Goal: Task Accomplishment & Management: Complete application form

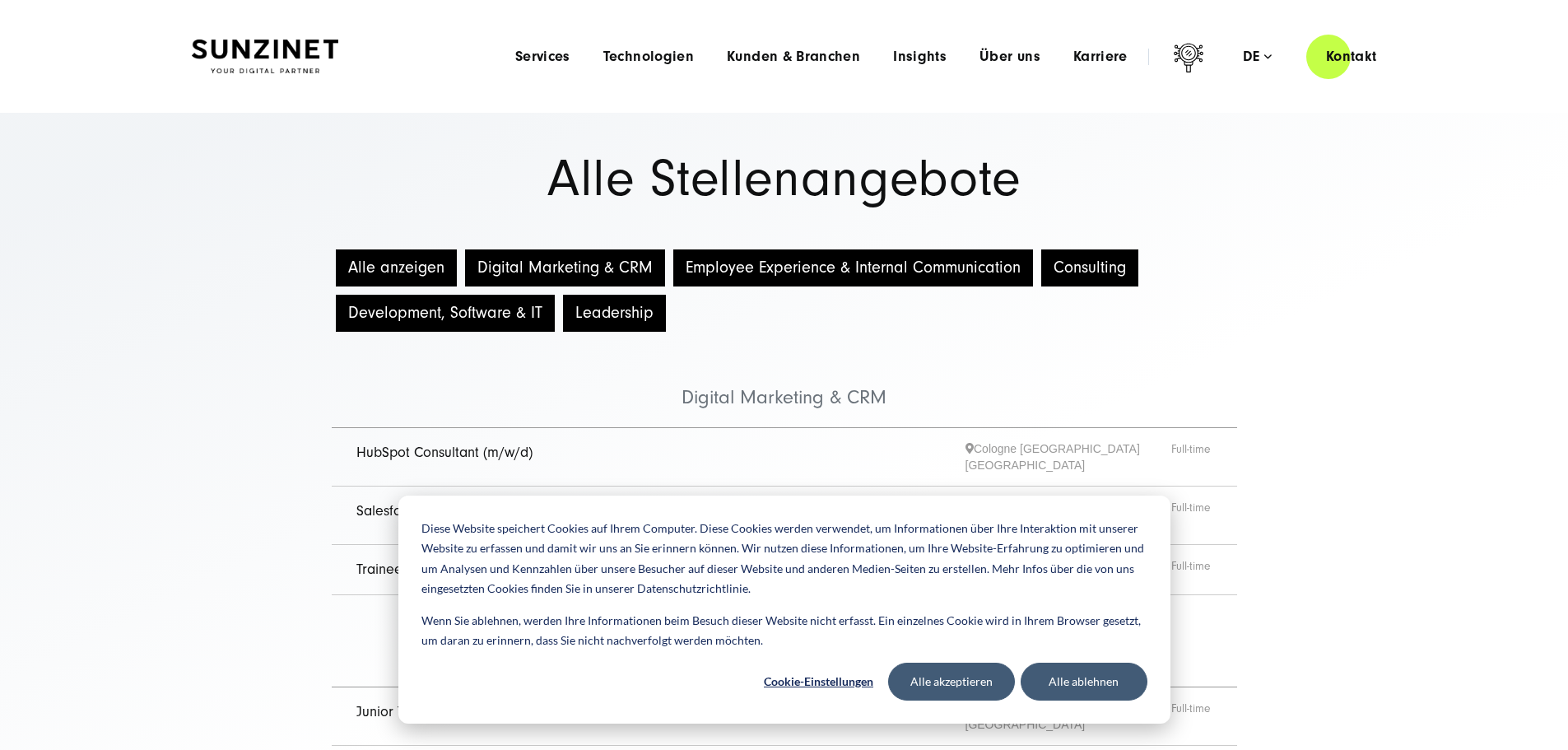
click at [273, 48] on img at bounding box center [265, 56] width 146 height 35
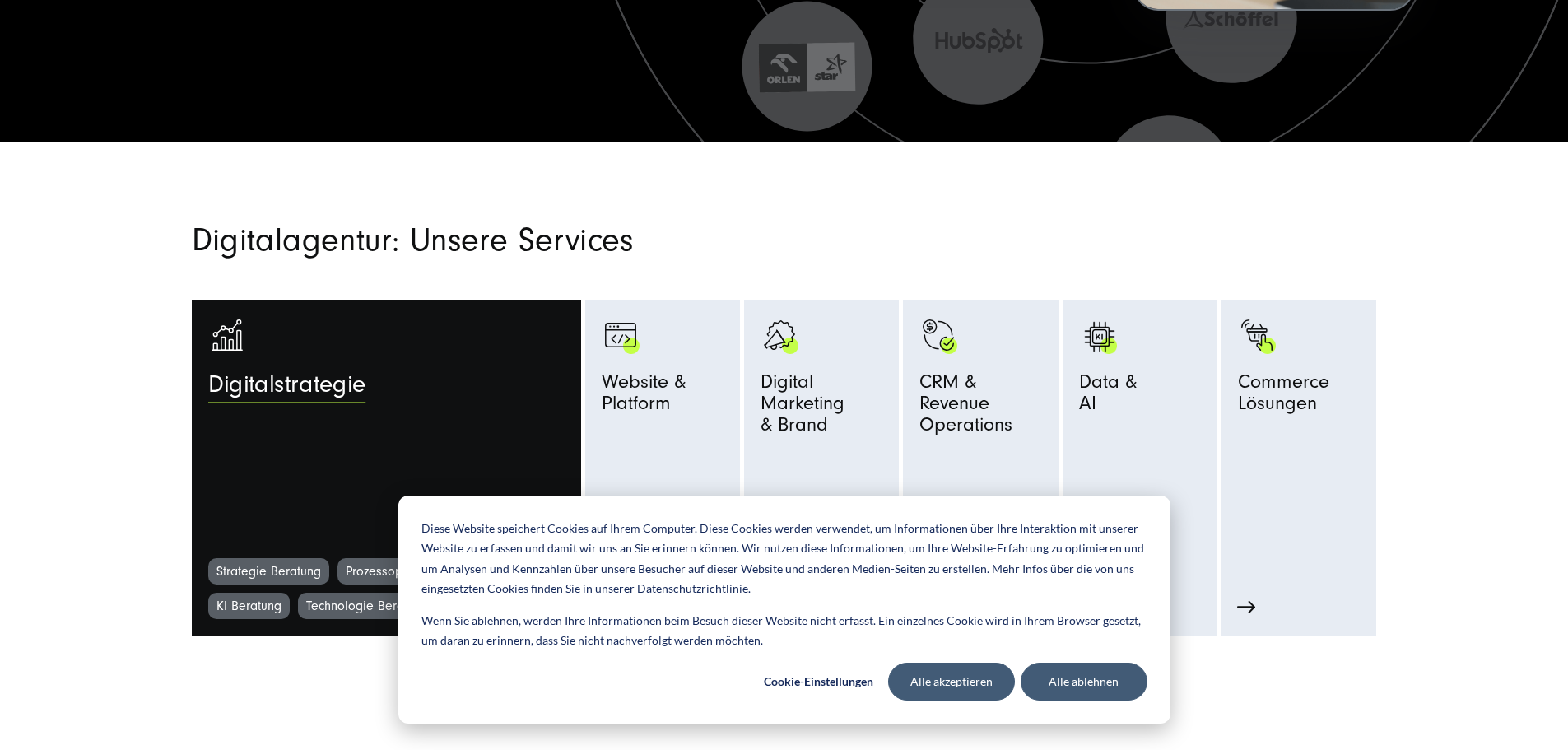
scroll to position [658, 0]
click at [209, 386] on span "Digitalstrategie" at bounding box center [287, 389] width 157 height 37
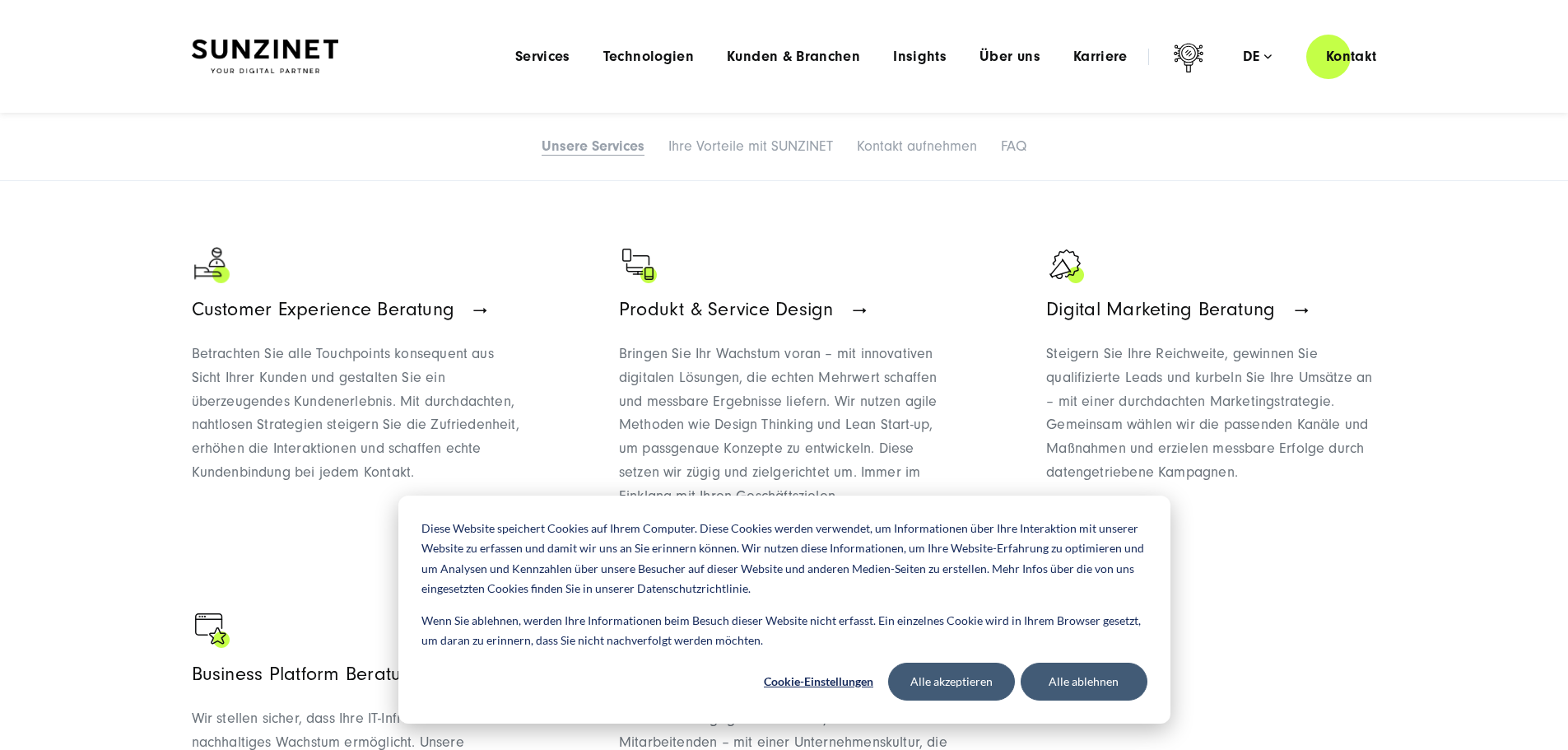
scroll to position [1317, 0]
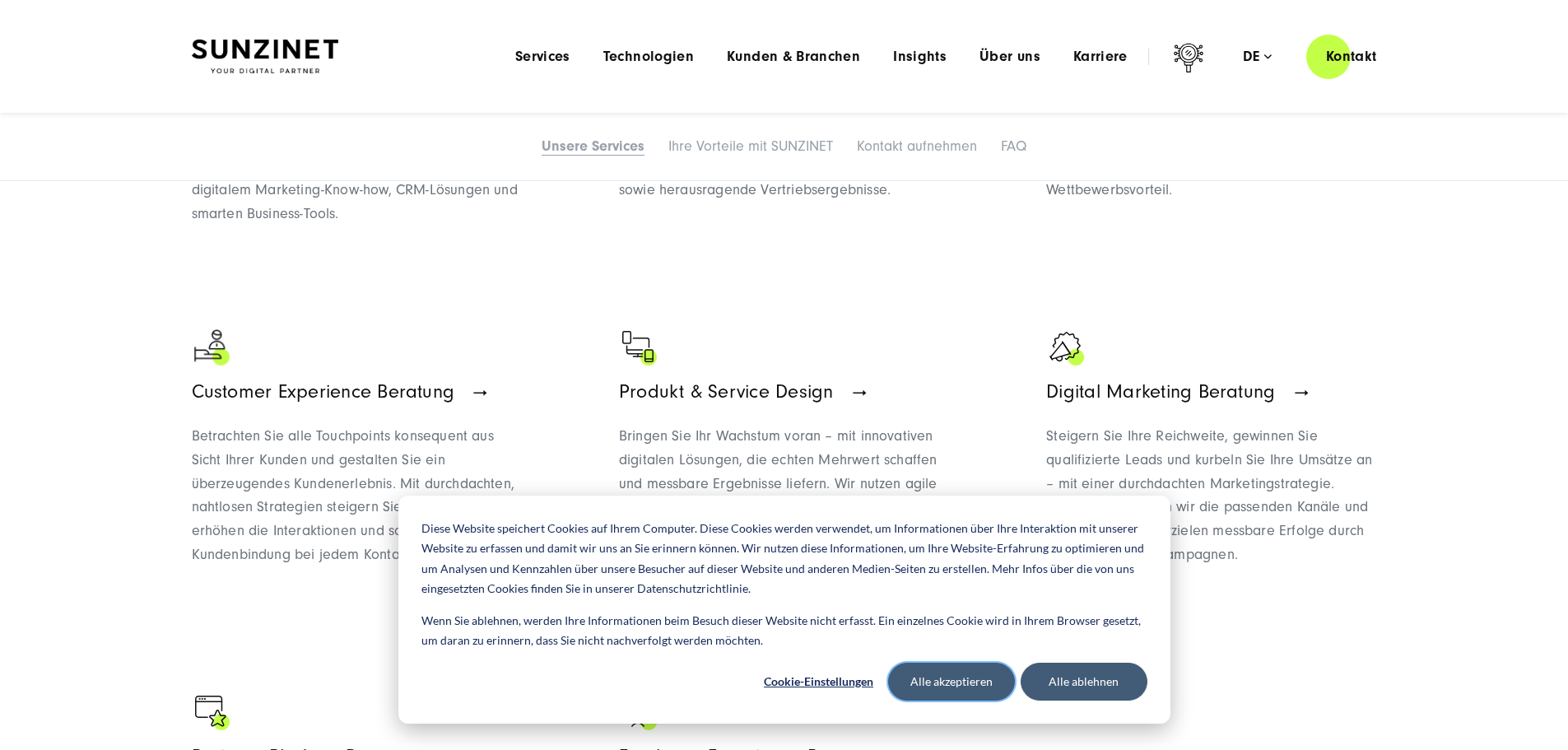
click at [945, 692] on button "Alle akzeptieren" at bounding box center [951, 681] width 126 height 38
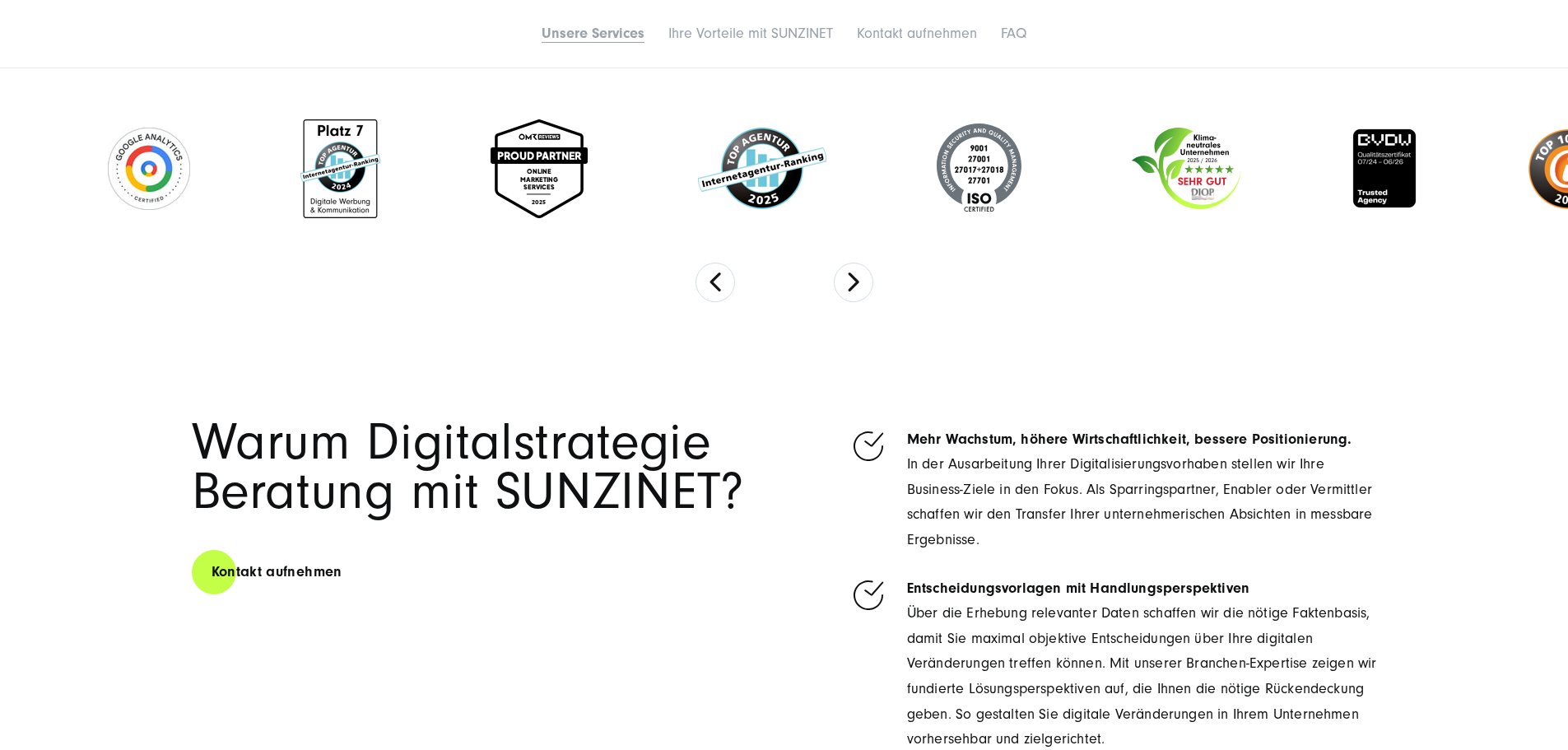
scroll to position [4445, 0]
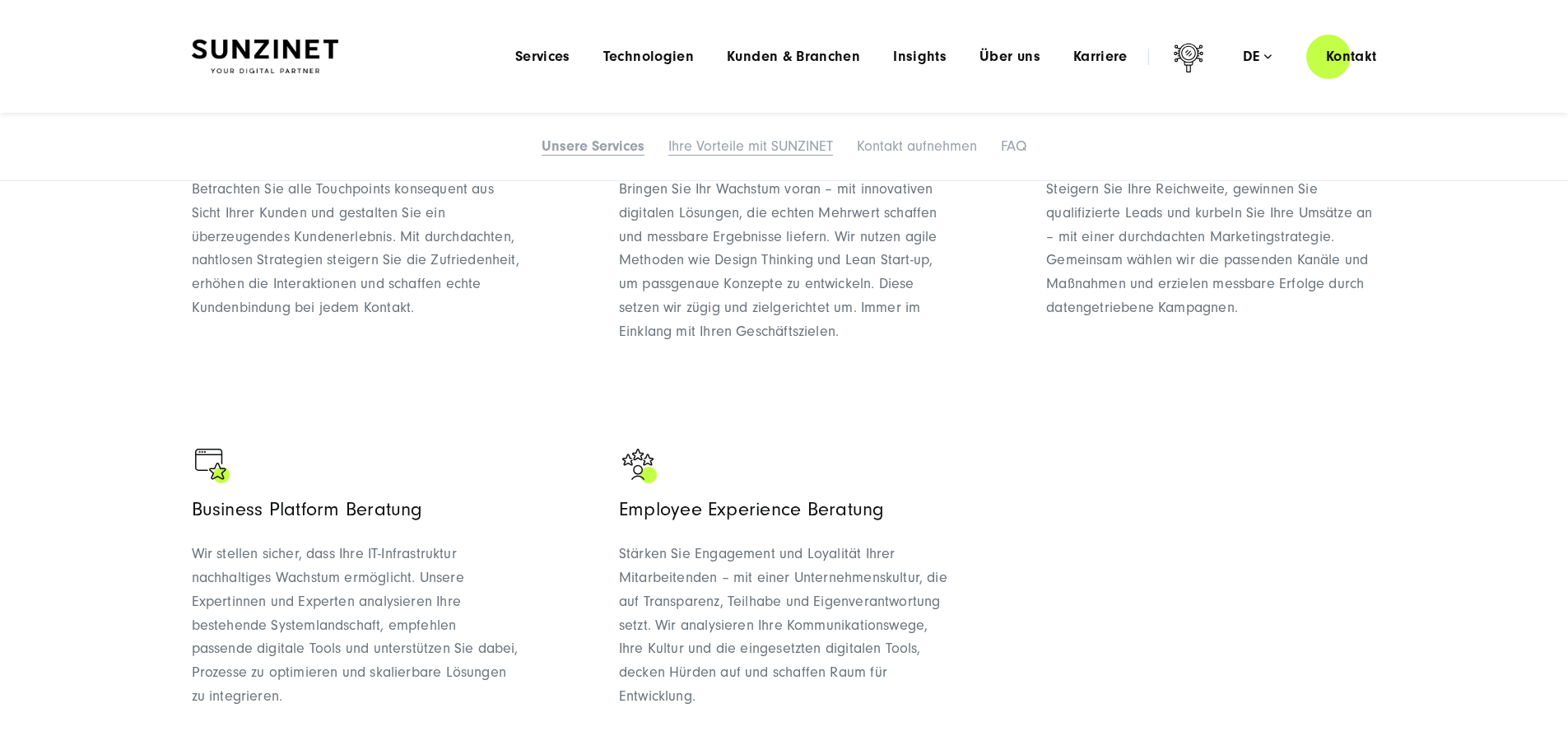
click at [783, 155] on link "Ihre Vorteile mit SUNZINET" at bounding box center [750, 145] width 165 height 17
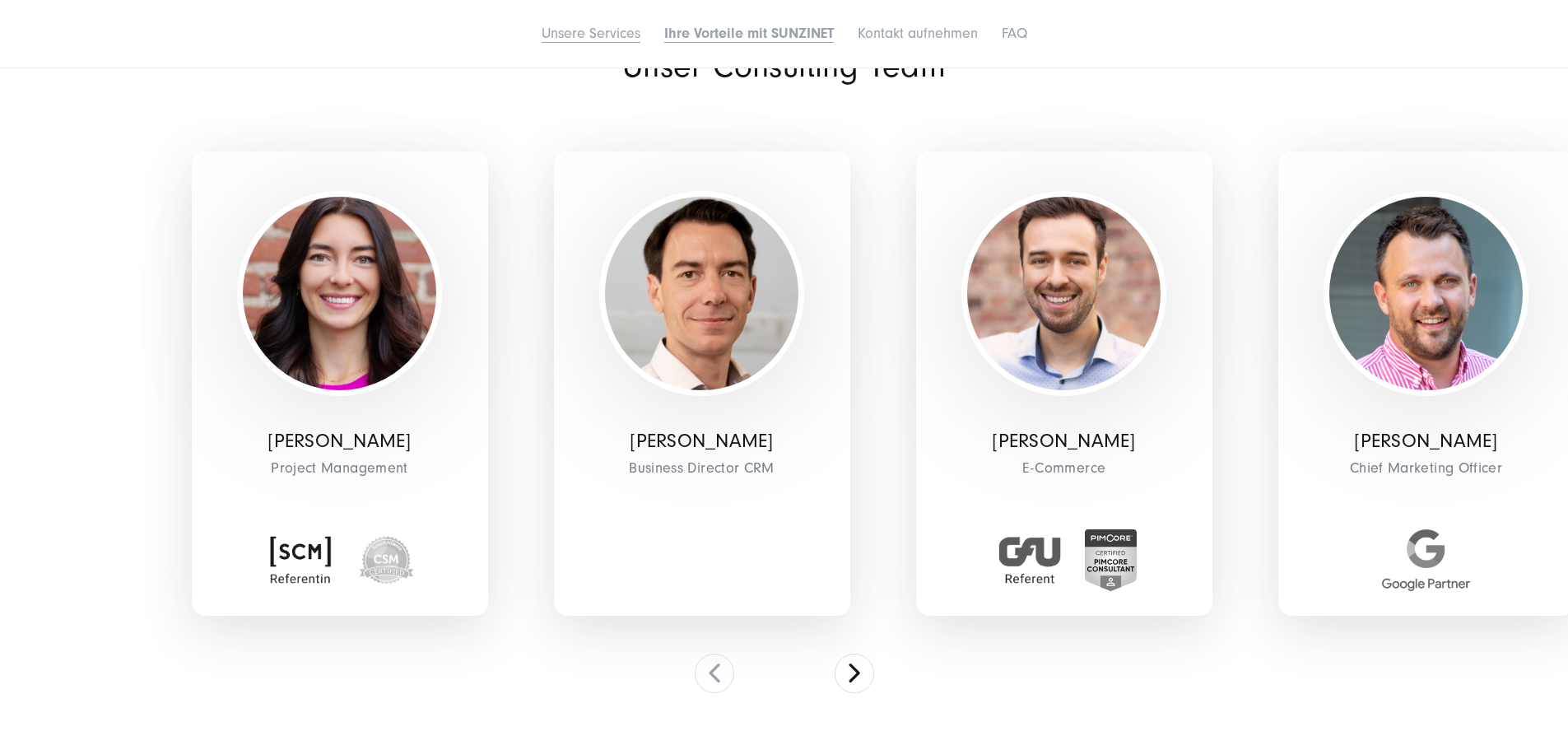
click at [541, 42] on link "Unsere Services" at bounding box center [591, 33] width 99 height 17
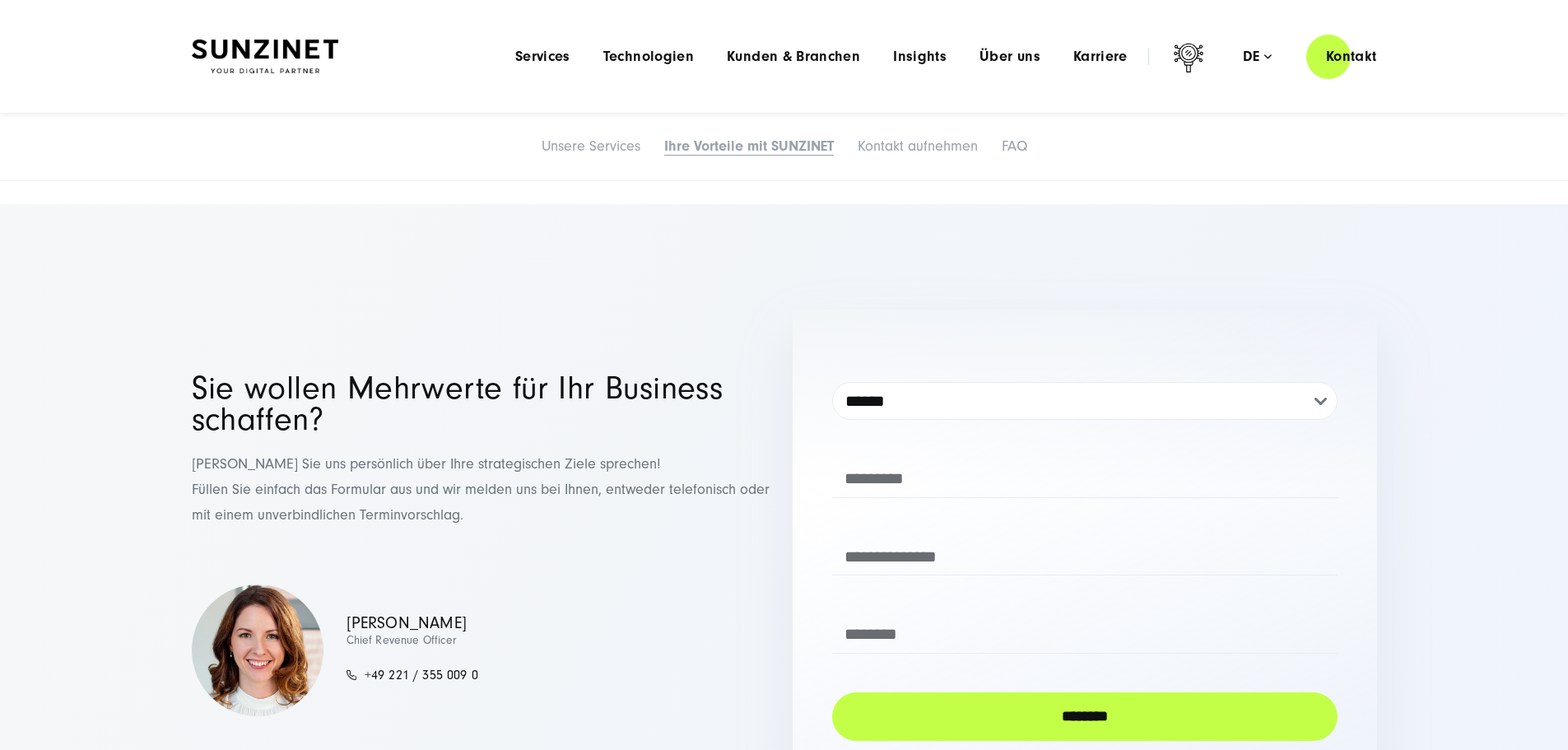
scroll to position [6904, 0]
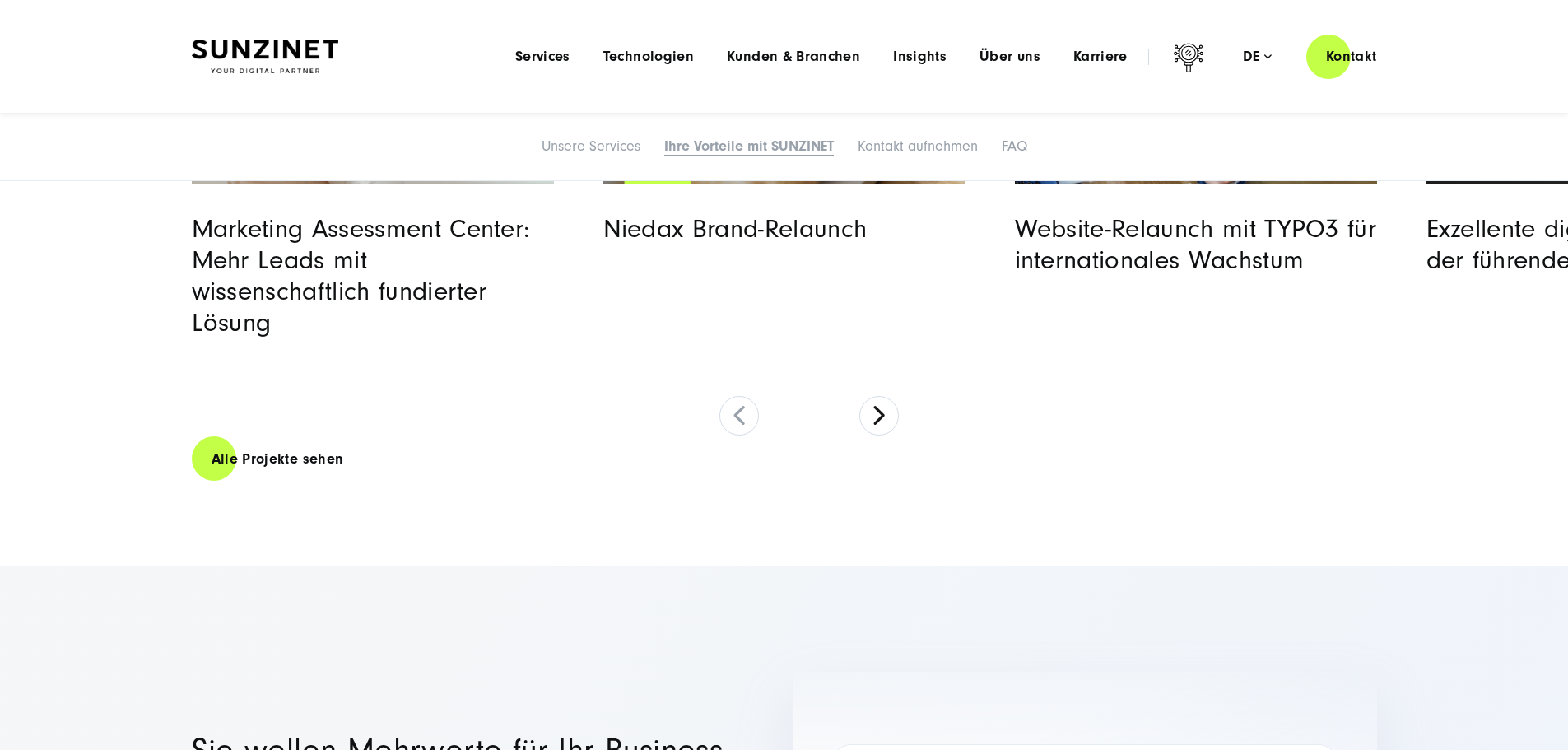
scroll to position [6493, 0]
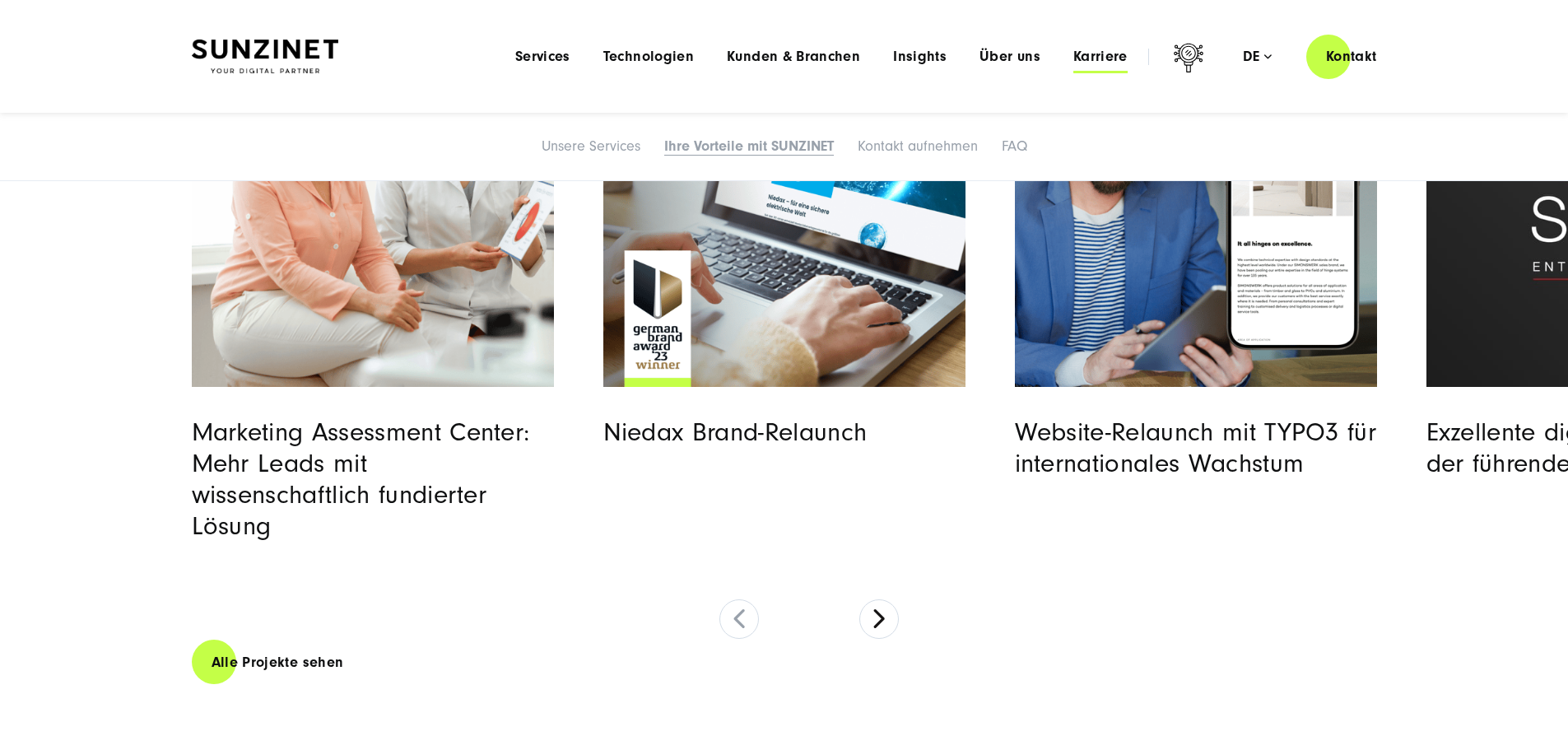
click at [1073, 57] on span "Karriere" at bounding box center [1100, 56] width 54 height 17
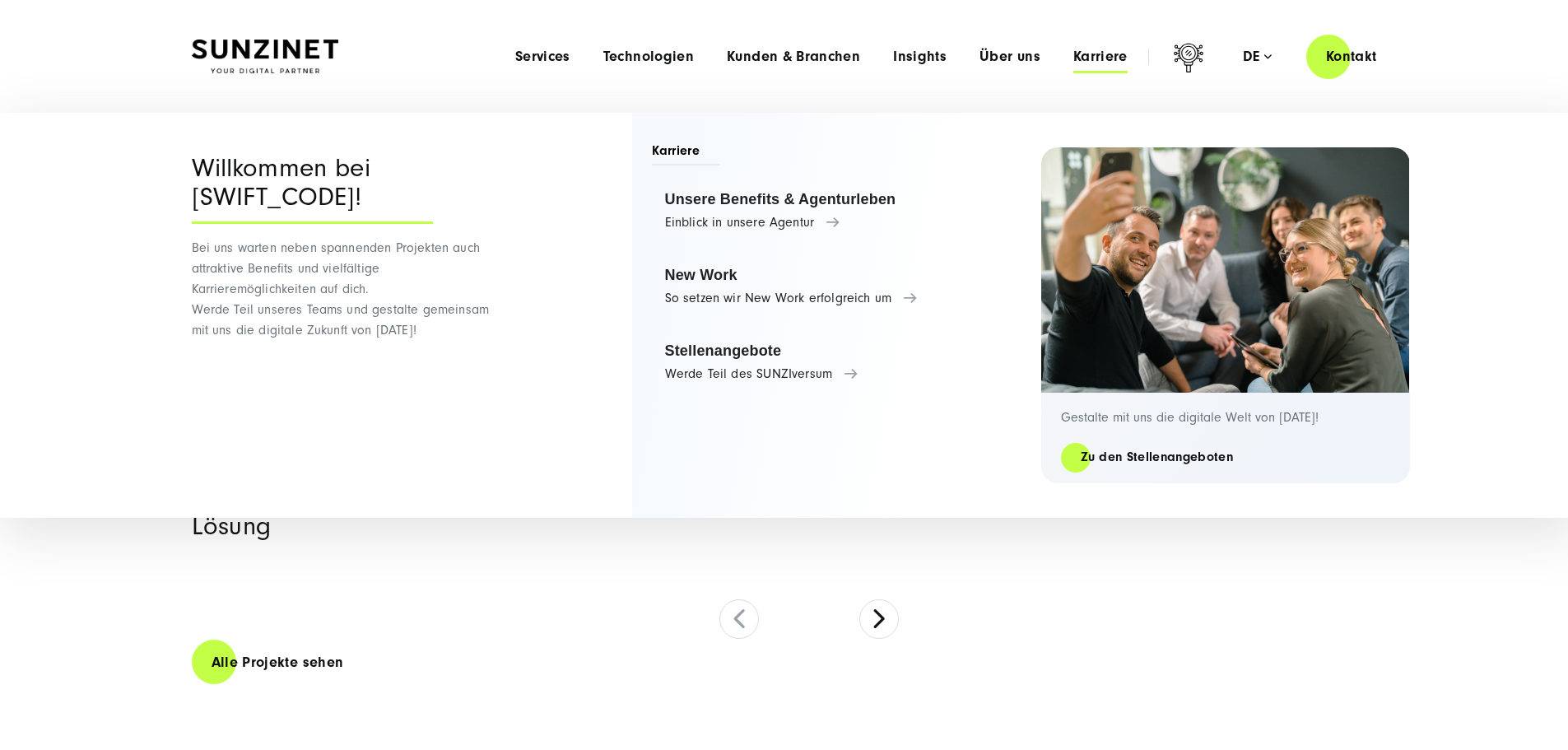
click at [1073, 61] on span "Karriere" at bounding box center [1100, 56] width 54 height 17
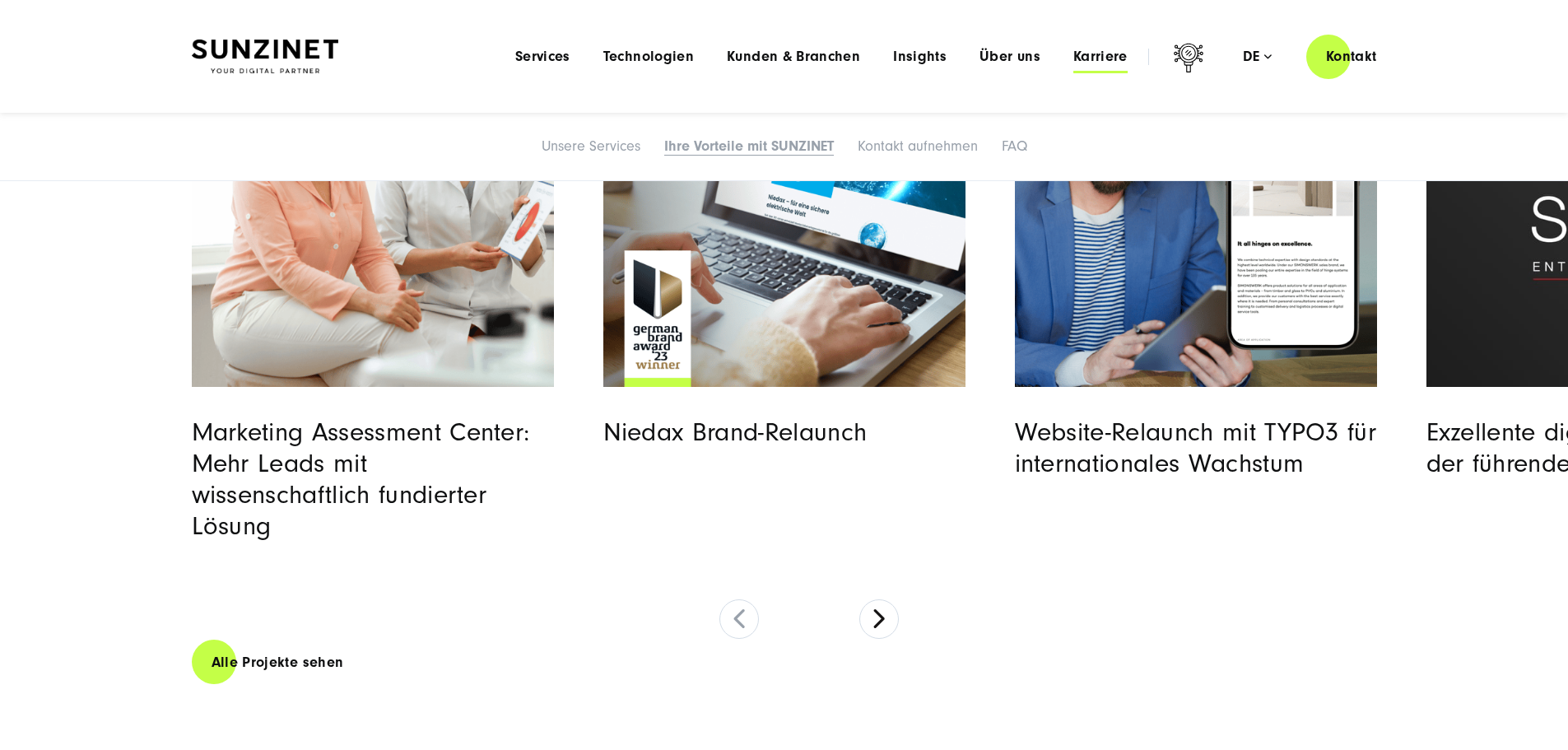
click at [1073, 61] on span "Karriere" at bounding box center [1100, 56] width 54 height 17
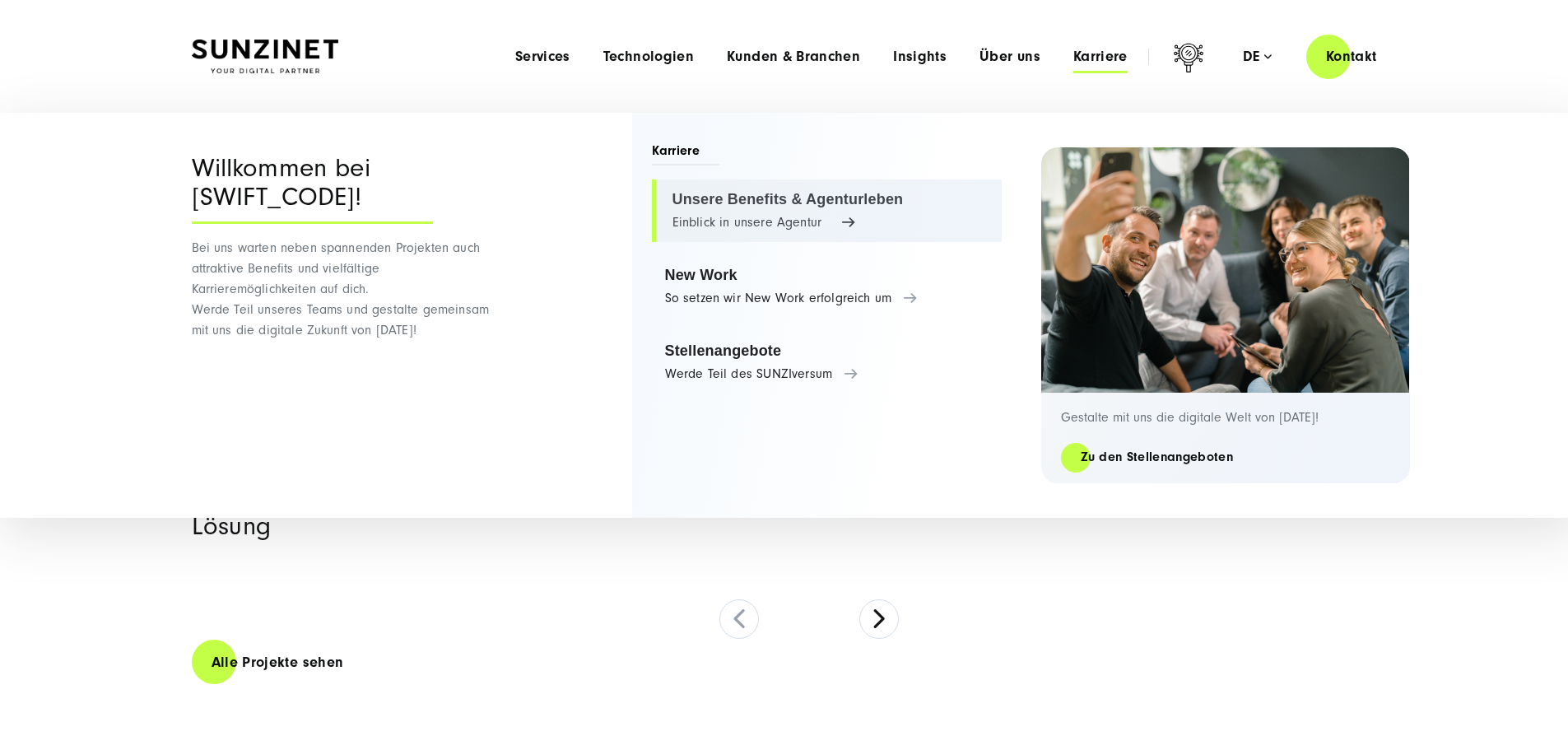
click at [730, 200] on link "Unsere Benefits & Agenturleben Einblick in unsere Agentur" at bounding box center [827, 210] width 350 height 62
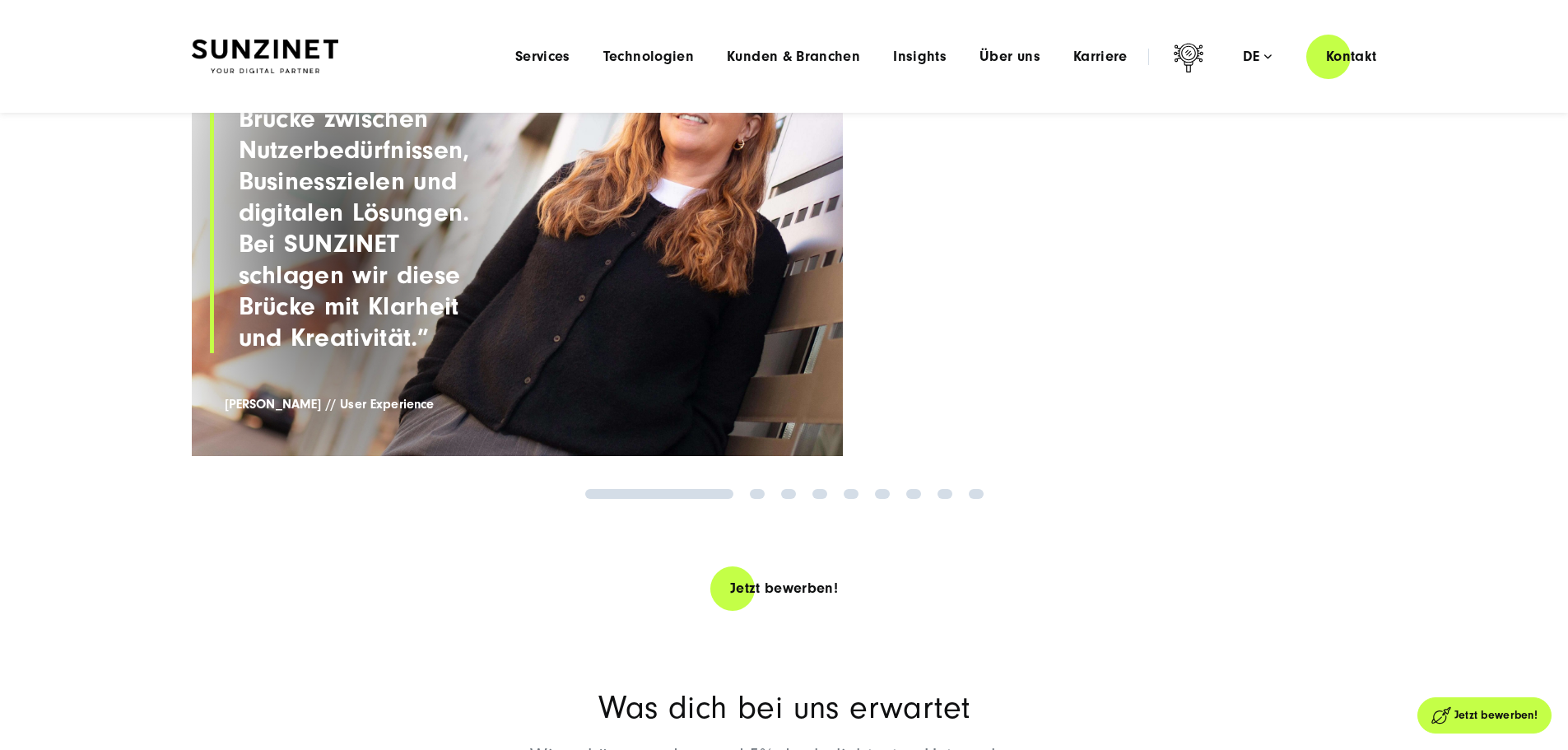
scroll to position [2151, 0]
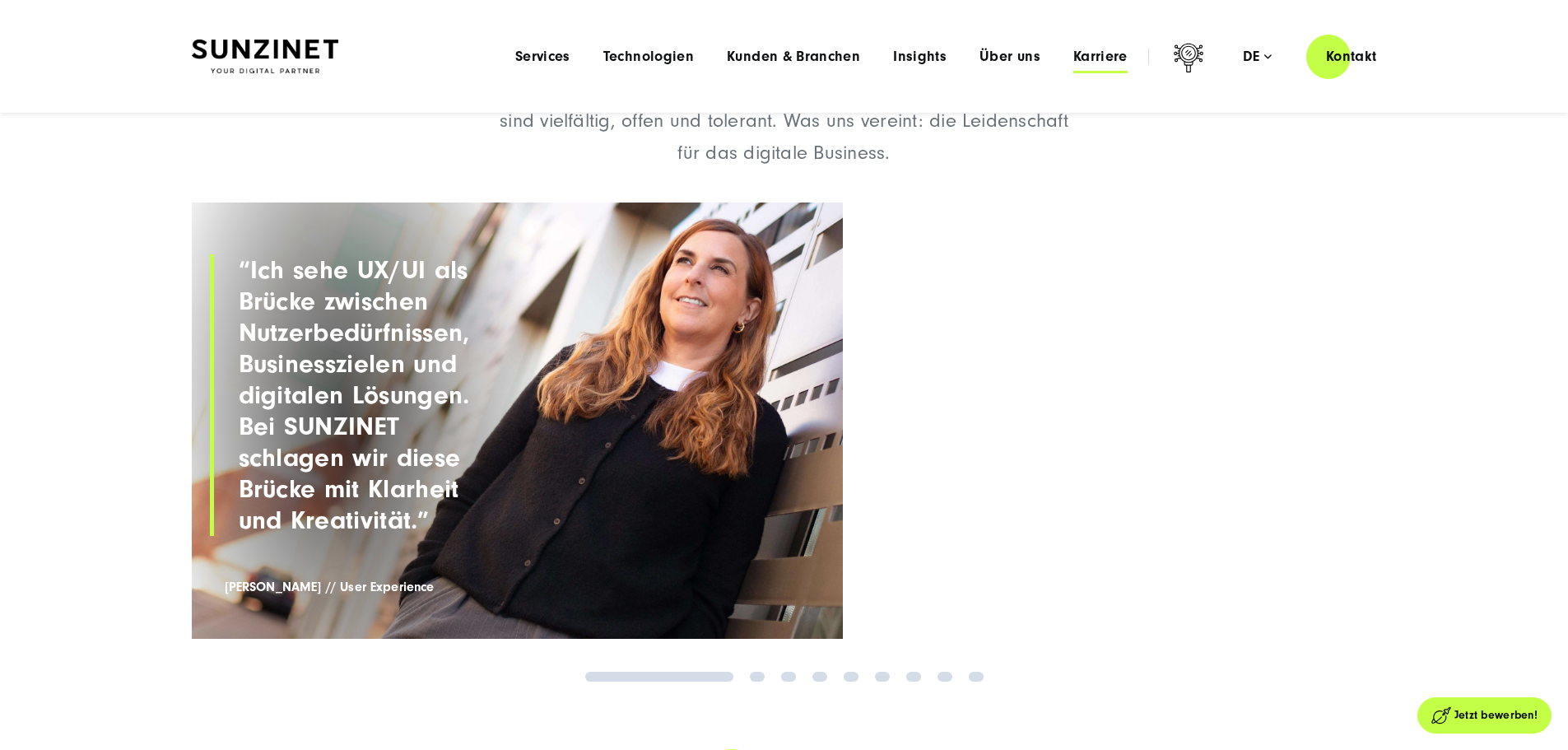
click at [1086, 60] on span "Karriere" at bounding box center [1100, 56] width 54 height 17
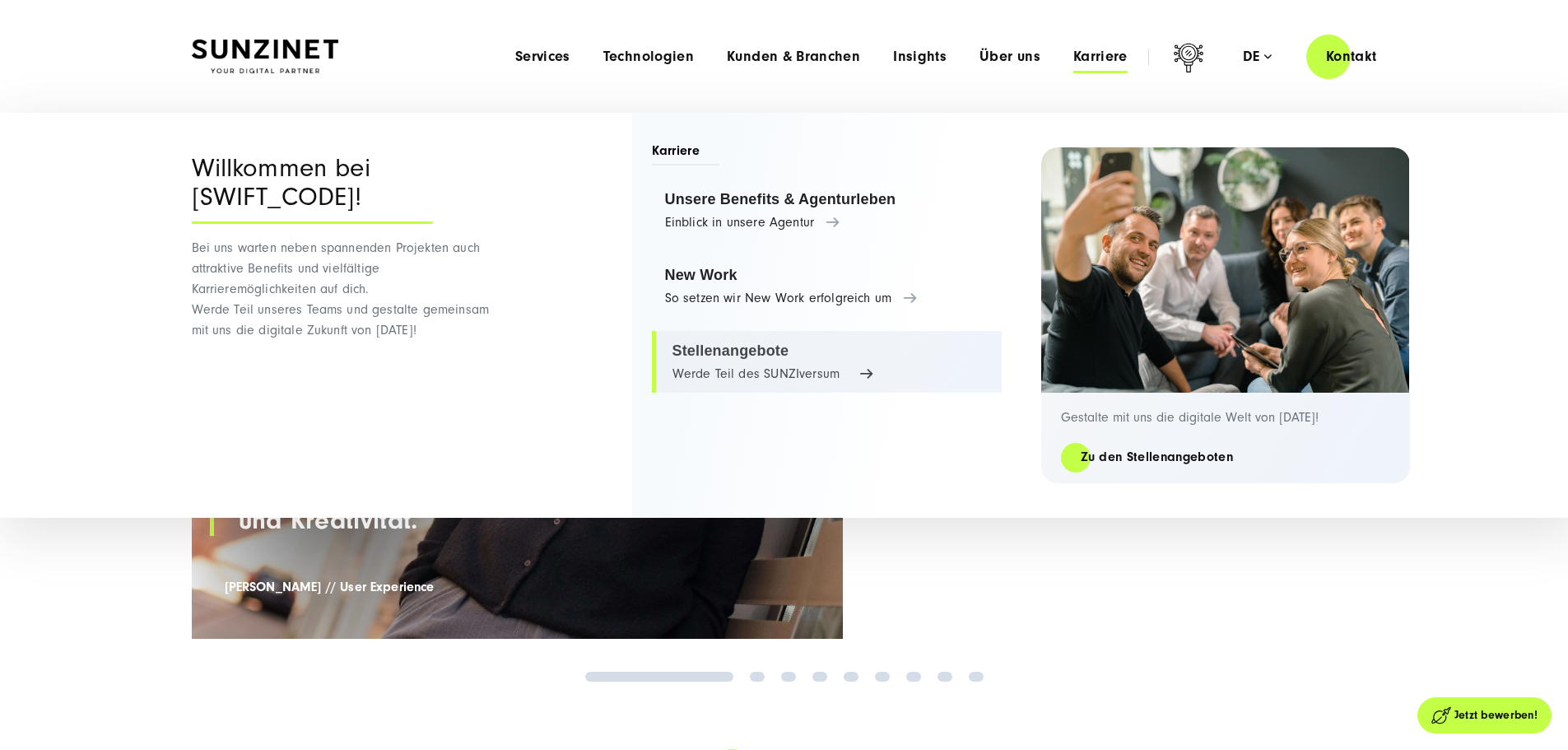
click at [701, 346] on link "Stellenangebote Werde Teil des SUNZIversum" at bounding box center [827, 362] width 350 height 62
click at [778, 370] on link "Stellenangebote Werde Teil des SUNZIversum" at bounding box center [827, 362] width 350 height 62
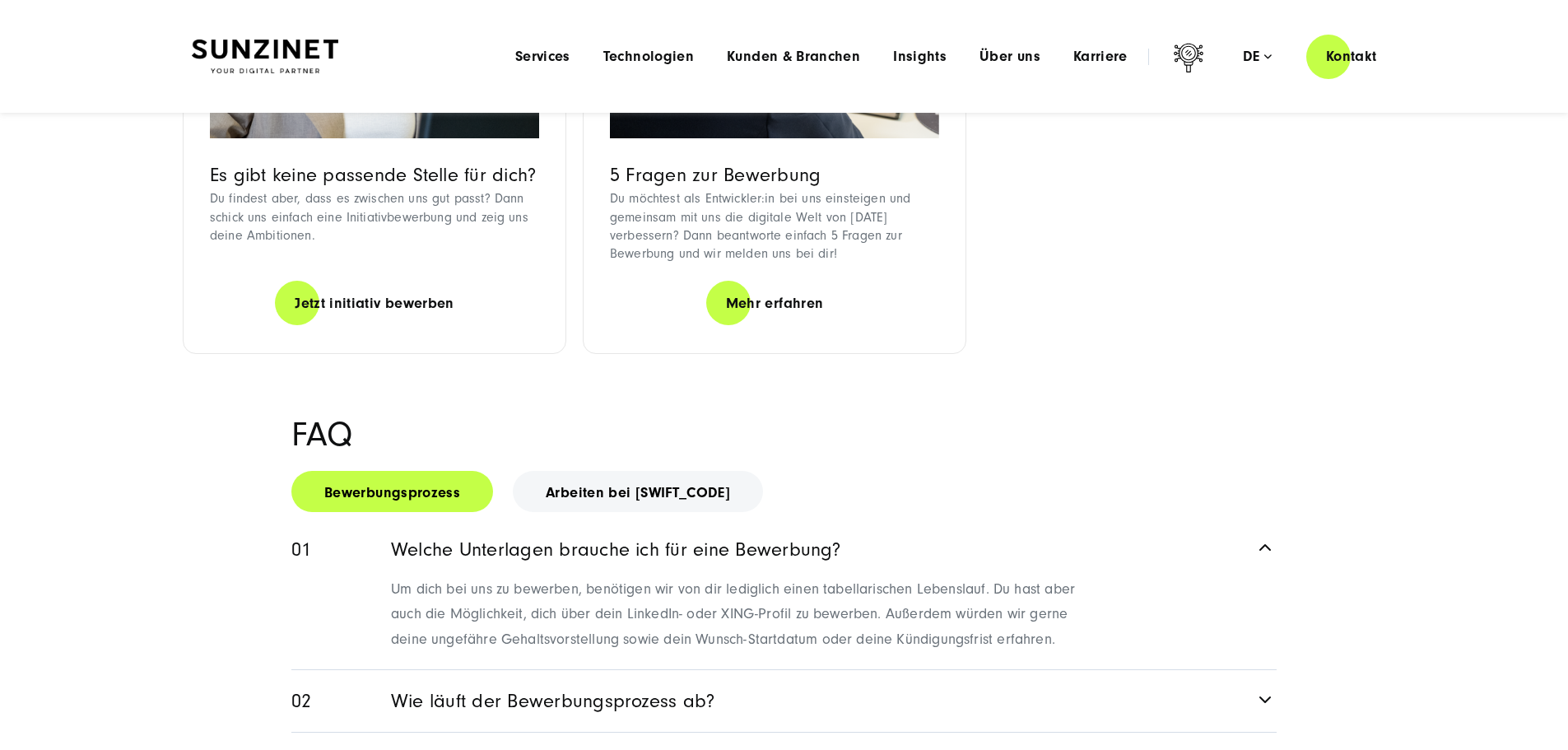
scroll to position [1317, 0]
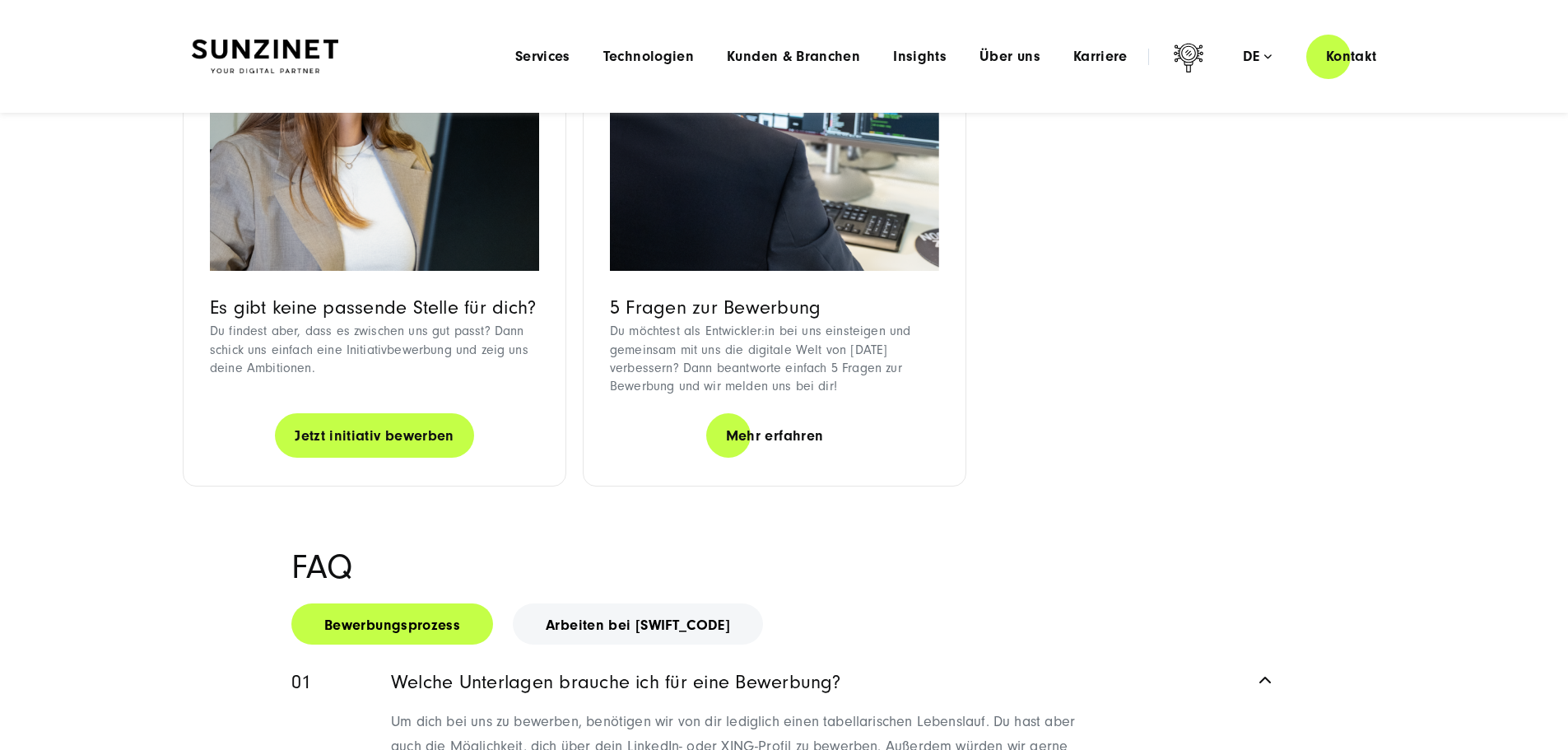
click at [314, 459] on link "Jetzt initiativ bewerben" at bounding box center [374, 435] width 200 height 46
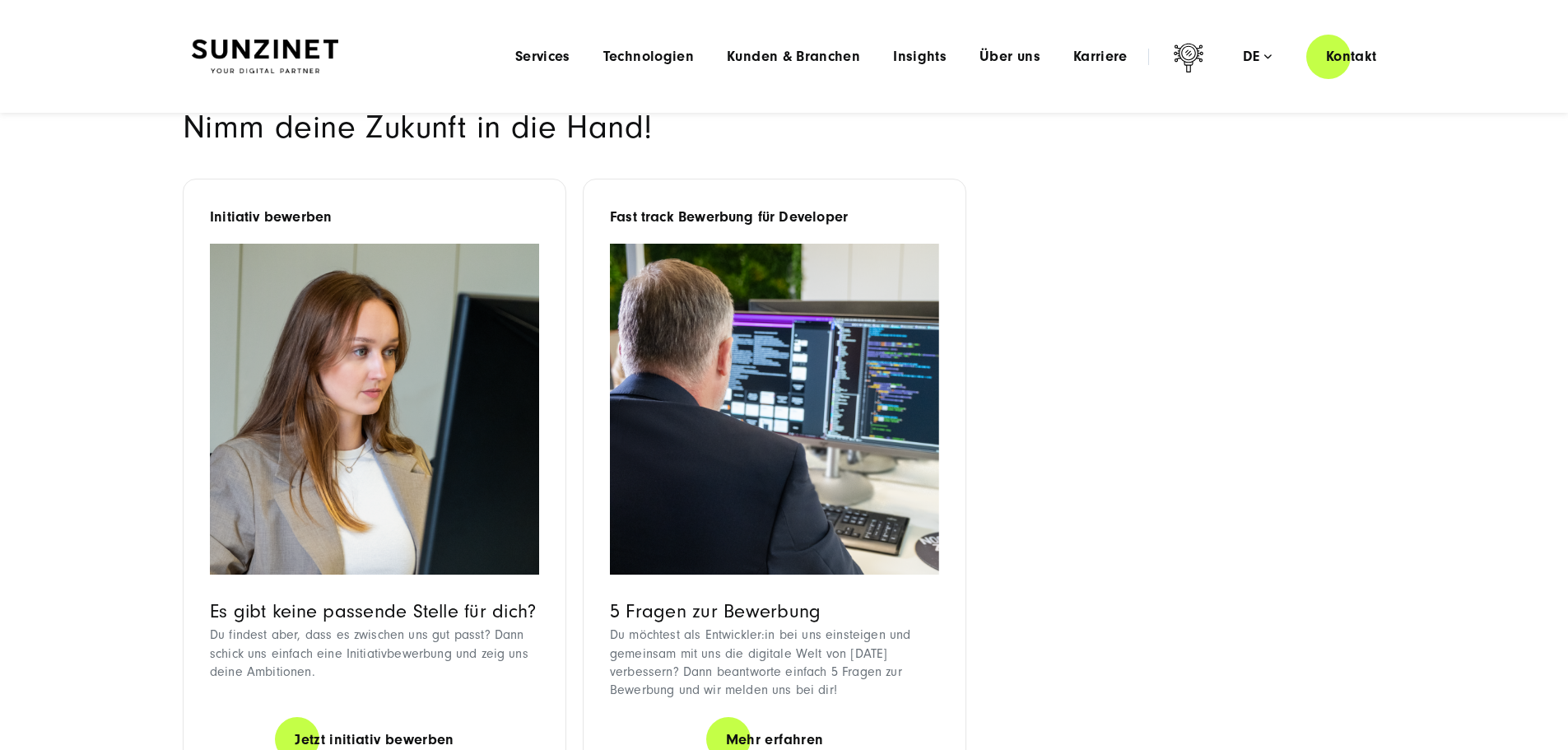
scroll to position [905, 0]
